Goal: Information Seeking & Learning: Find specific fact

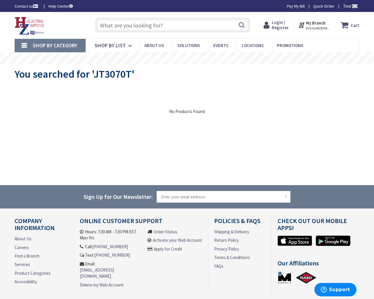
type input "Side Cv, Austin, TX 78704, USA"
